Goal: Task Accomplishment & Management: Manage account settings

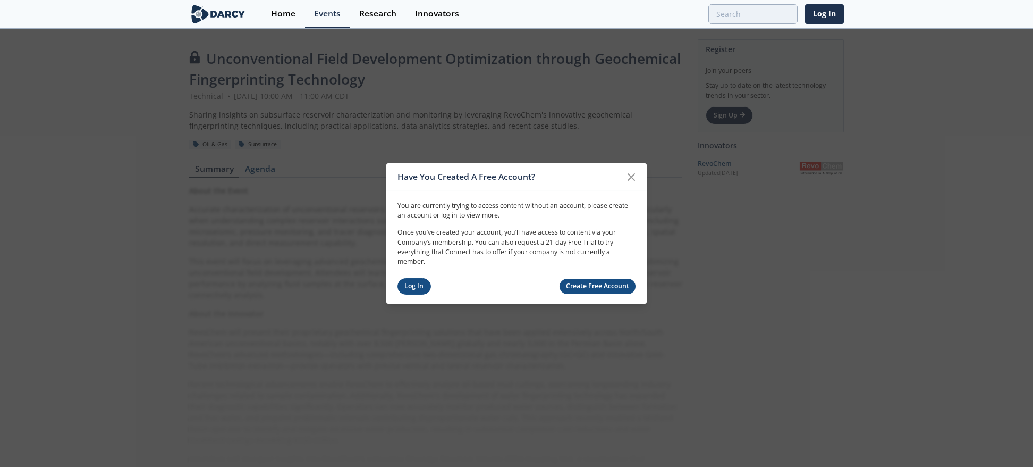
click at [401, 287] on link "Log In" at bounding box center [414, 286] width 33 height 16
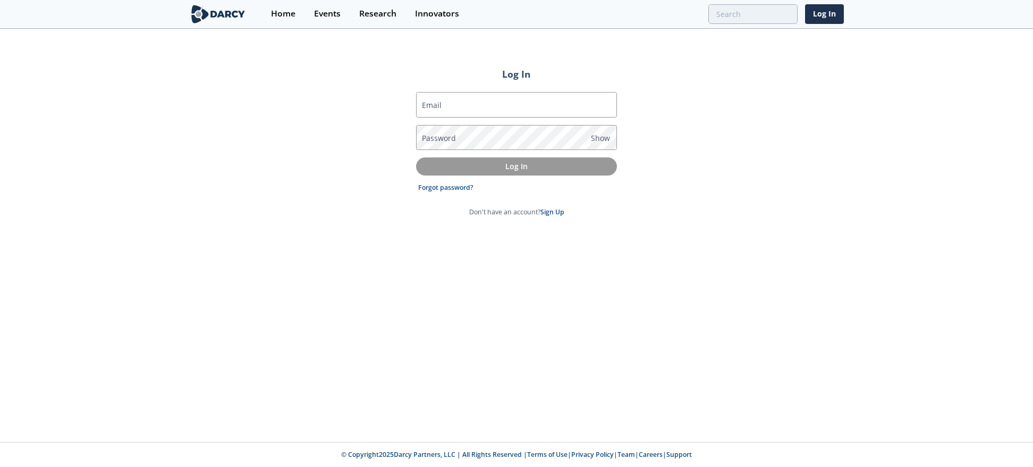
type input "[PERSON_NAME][EMAIL_ADDRESS][PERSON_NAME][DOMAIN_NAME]"
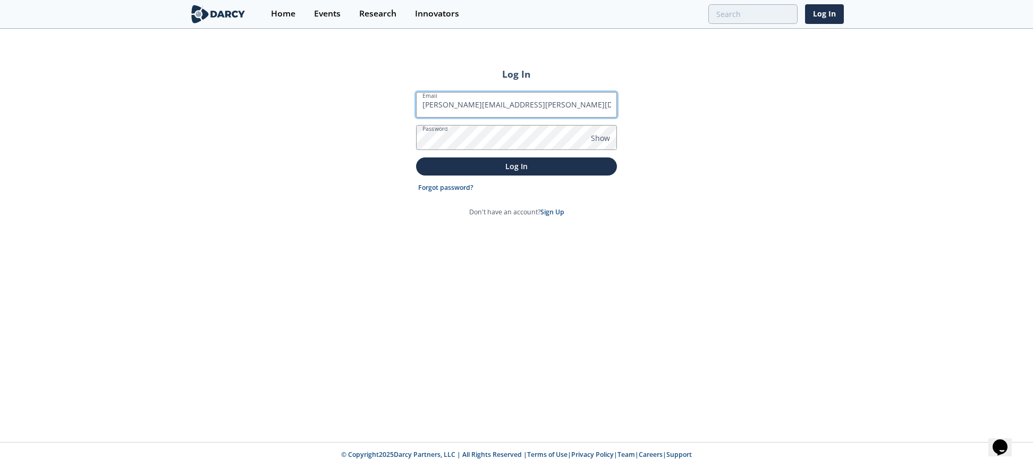
click at [449, 111] on input "[PERSON_NAME][EMAIL_ADDRESS][PERSON_NAME][DOMAIN_NAME]" at bounding box center [516, 105] width 201 height 26
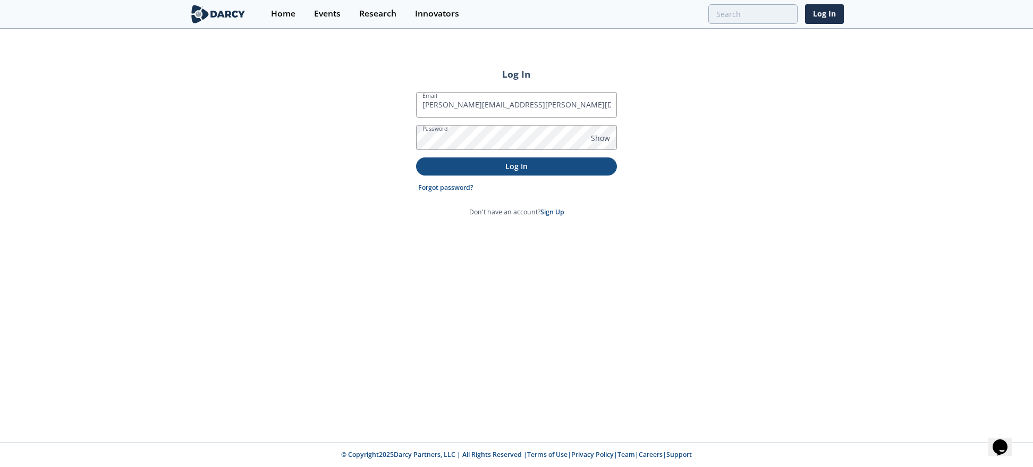
click at [447, 165] on p "Log In" at bounding box center [517, 166] width 186 height 11
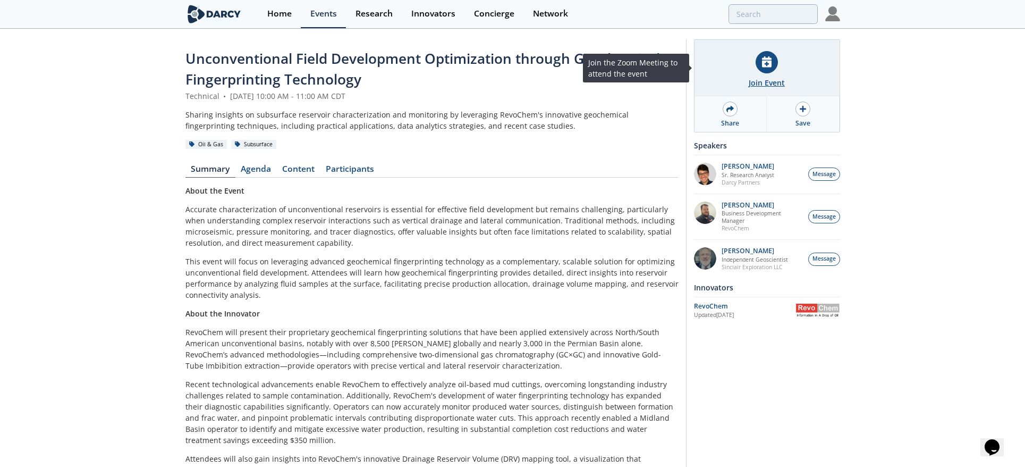
click at [771, 65] on icon at bounding box center [767, 61] width 10 height 11
